Goal: Transaction & Acquisition: Obtain resource

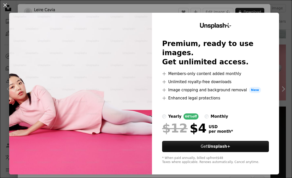
scroll to position [39, 0]
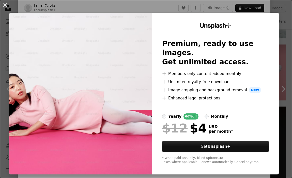
click at [261, 5] on div "An X shape Unsplash+ Premium, ready to use images. Get unlimited access. A plus…" at bounding box center [146, 89] width 292 height 178
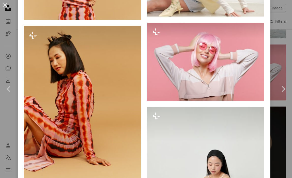
scroll to position [1131, 0]
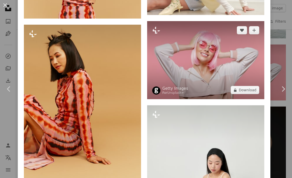
click at [227, 54] on img at bounding box center [205, 60] width 117 height 78
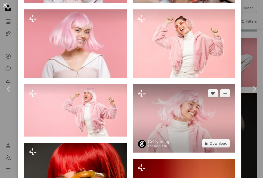
scroll to position [439, 0]
